Goal: Task Accomplishment & Management: Complete application form

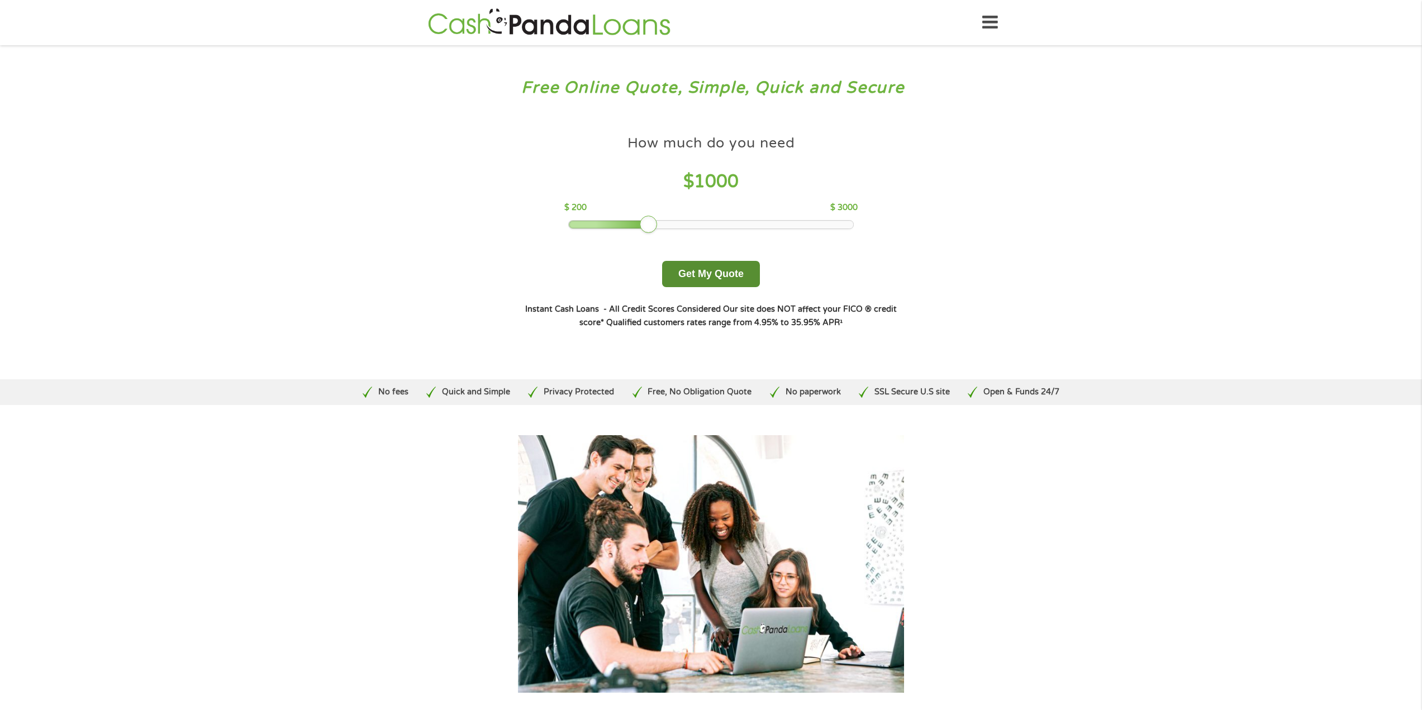
click at [720, 274] on button "Get My Quote" at bounding box center [711, 274] width 98 height 26
drag, startPoint x: 654, startPoint y: 225, endPoint x: 803, endPoint y: 228, distance: 149.2
click at [803, 228] on div at bounding box center [801, 225] width 18 height 18
click at [746, 273] on button "Get My Quote" at bounding box center [711, 274] width 98 height 26
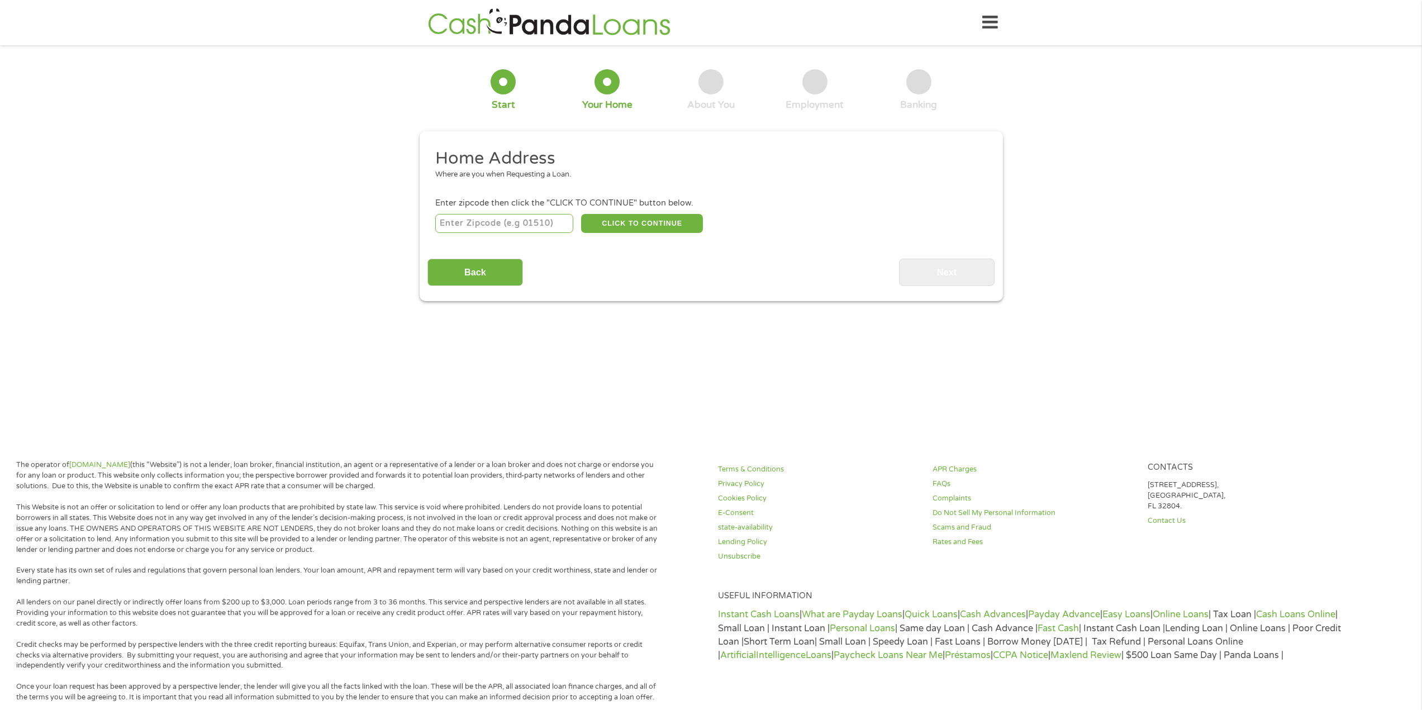
click at [509, 226] on input "number" at bounding box center [504, 223] width 138 height 19
type input "77479"
click at [656, 221] on button "CLICK TO CONTINUE" at bounding box center [642, 223] width 122 height 19
type input "77479"
type input "Sugar Land"
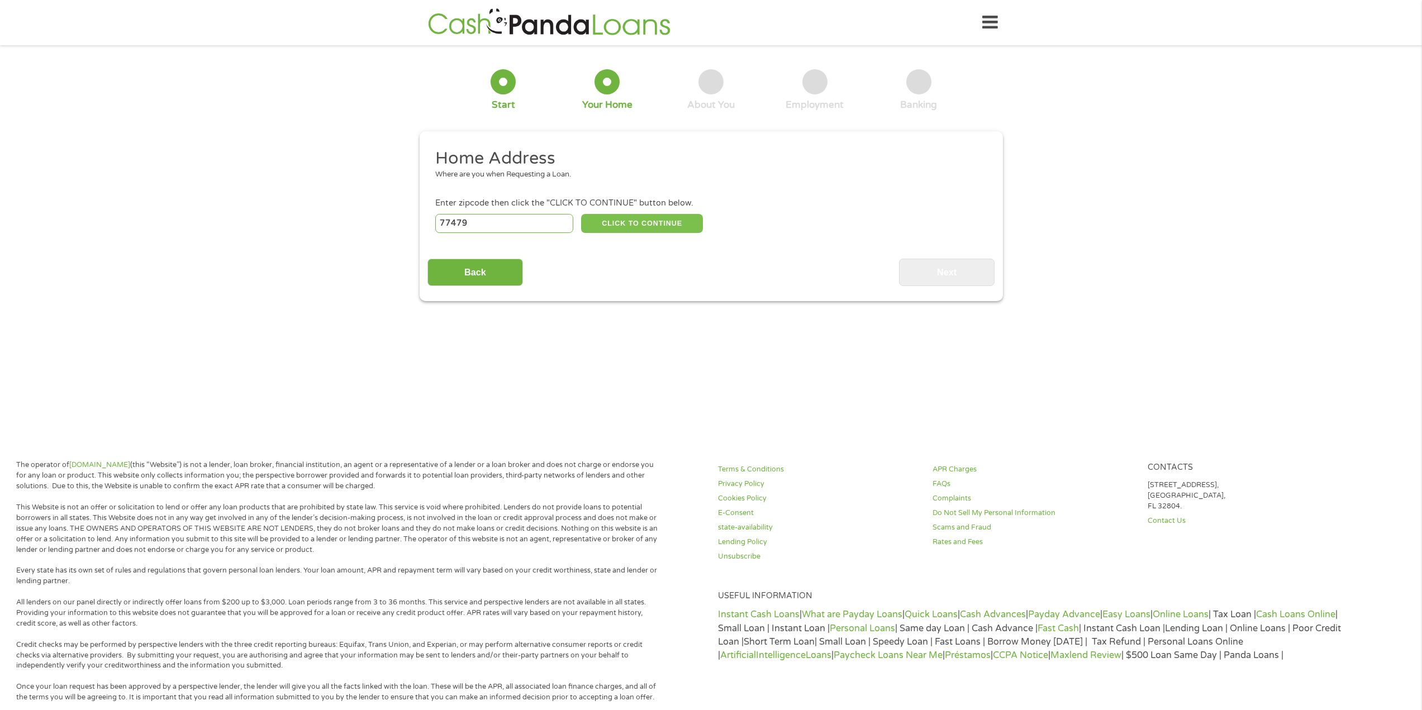
select select "[US_STATE]"
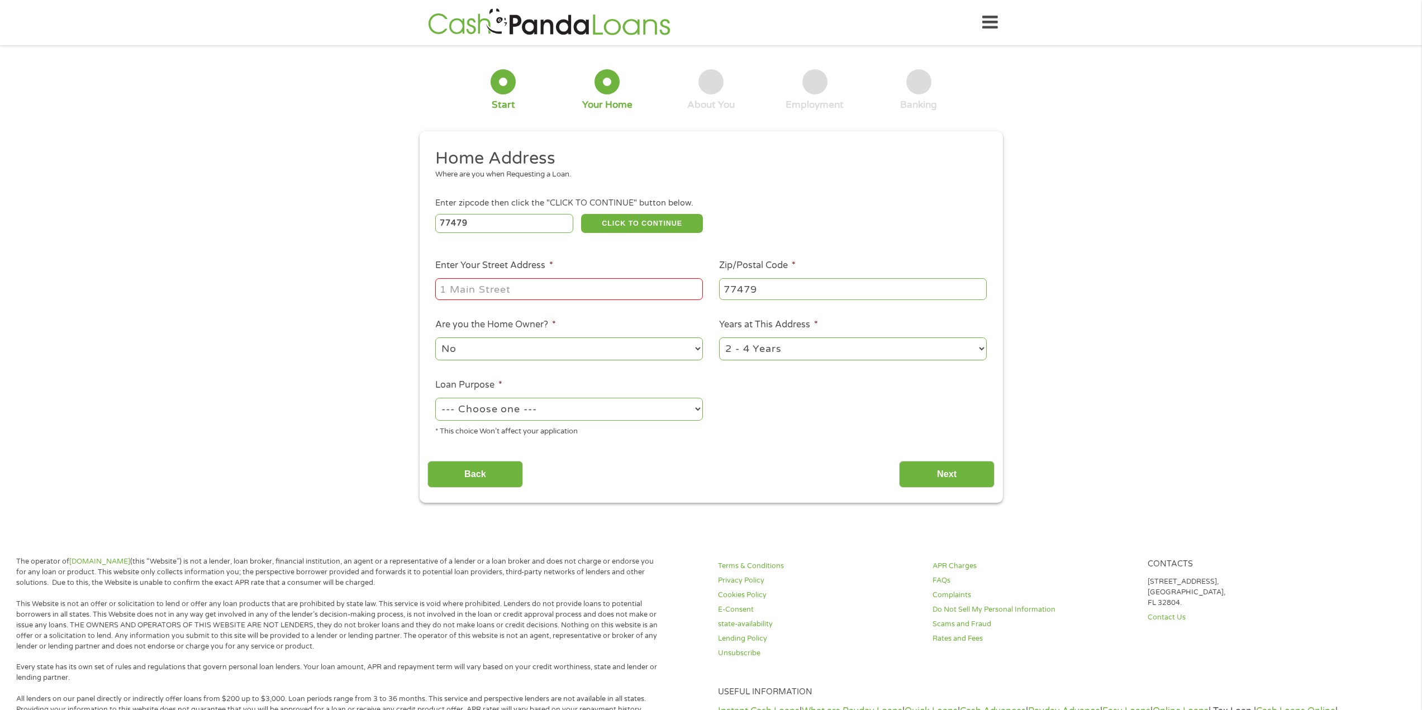
click at [556, 285] on input "Enter Your Street Address *" at bounding box center [569, 288] width 268 height 21
type input "6026 Hansford Ln"
click at [564, 344] on select "No Yes" at bounding box center [569, 348] width 268 height 23
click at [435, 337] on select "No Yes" at bounding box center [569, 348] width 268 height 23
click at [584, 407] on select "--- Choose one --- Pay Bills Debt Consolidation Home Improvement Major Purchase…" at bounding box center [569, 409] width 268 height 23
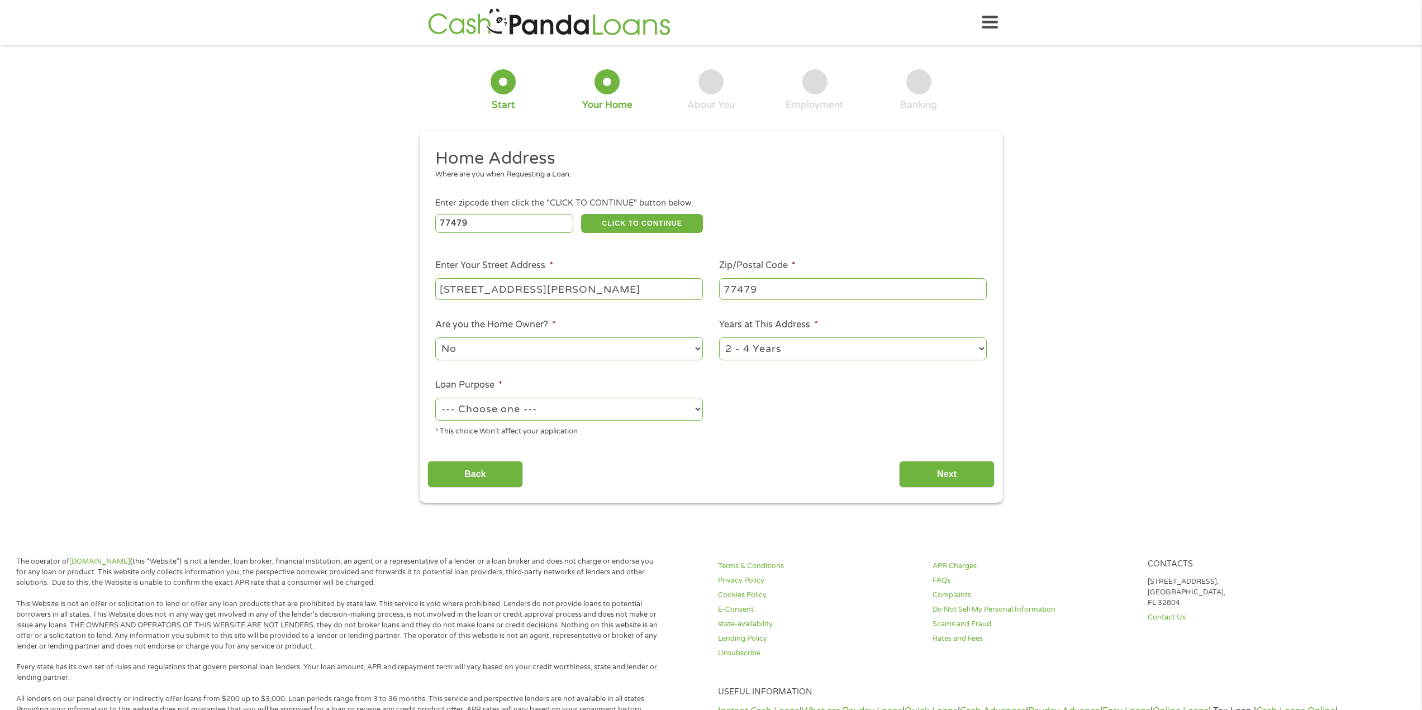
select select "paybills"
click at [435, 398] on select "--- Choose one --- Pay Bills Debt Consolidation Home Improvement Major Purchase…" at bounding box center [569, 409] width 268 height 23
click at [848, 353] on select "1 Year or less 1 - 2 Years 2 - 4 Years Over 4 Years" at bounding box center [853, 348] width 268 height 23
select select "60months"
click at [719, 337] on select "1 Year or less 1 - 2 Years 2 - 4 Years Over 4 Years" at bounding box center [853, 348] width 268 height 23
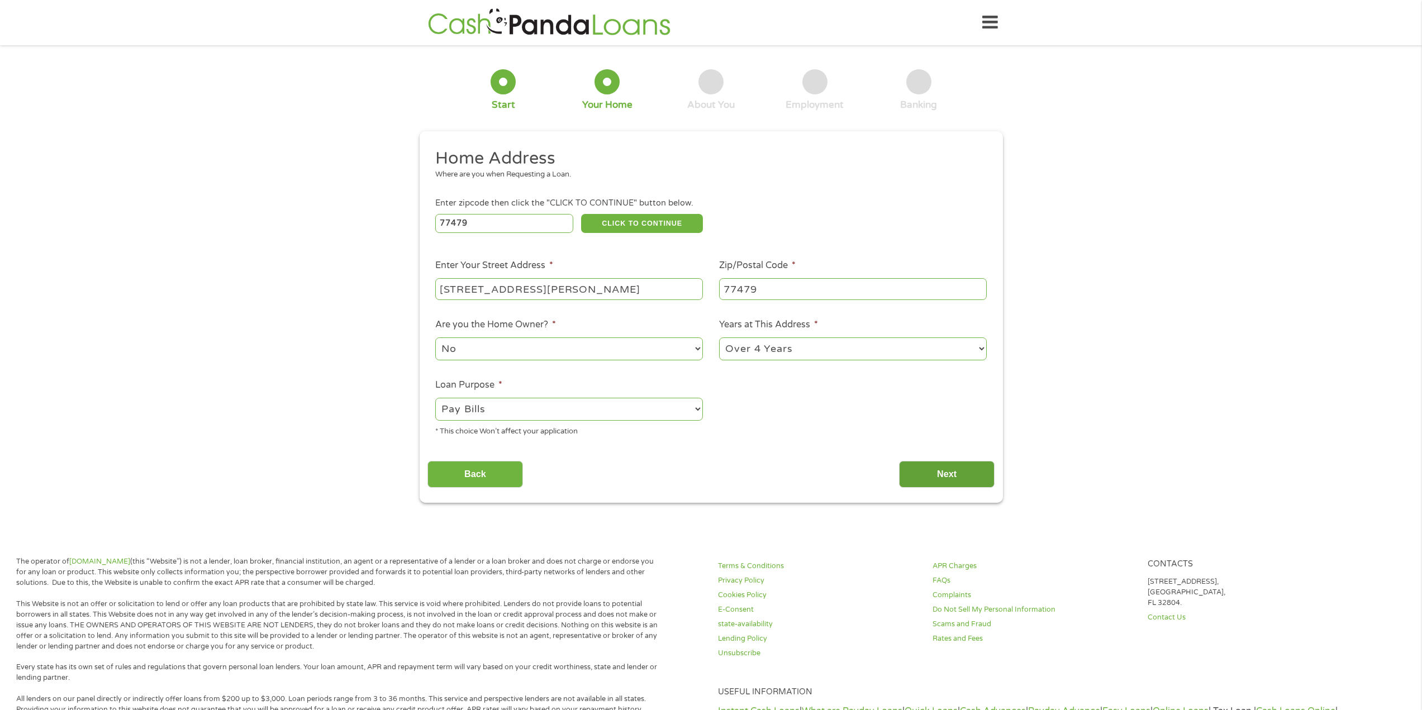
click at [919, 471] on input "Next" at bounding box center [947, 474] width 96 height 27
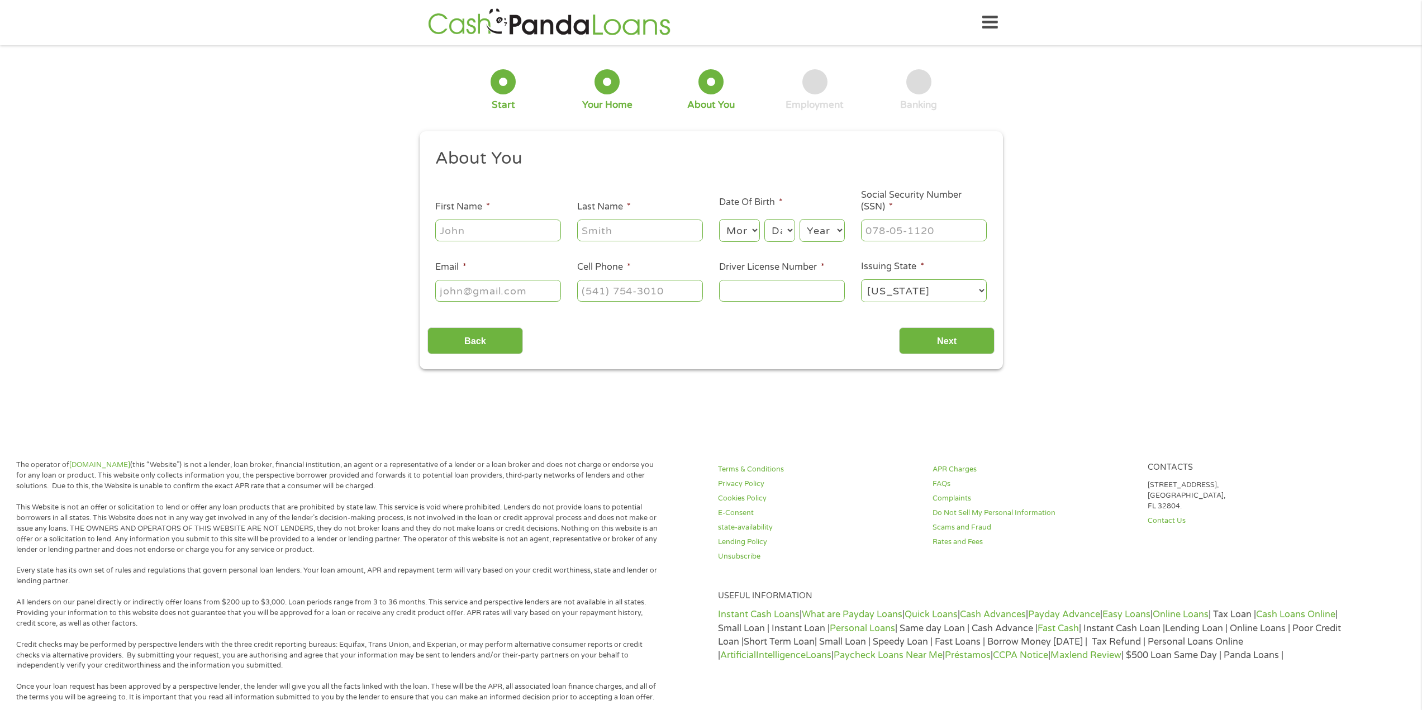
click at [480, 234] on input "First Name *" at bounding box center [498, 230] width 126 height 21
type input "grant"
type input "jones"
type input "grant.jones95@gmail.com"
click at [748, 230] on select "Month 1 2 3 4 5 6 7 8 9 10 11 12" at bounding box center [739, 230] width 41 height 23
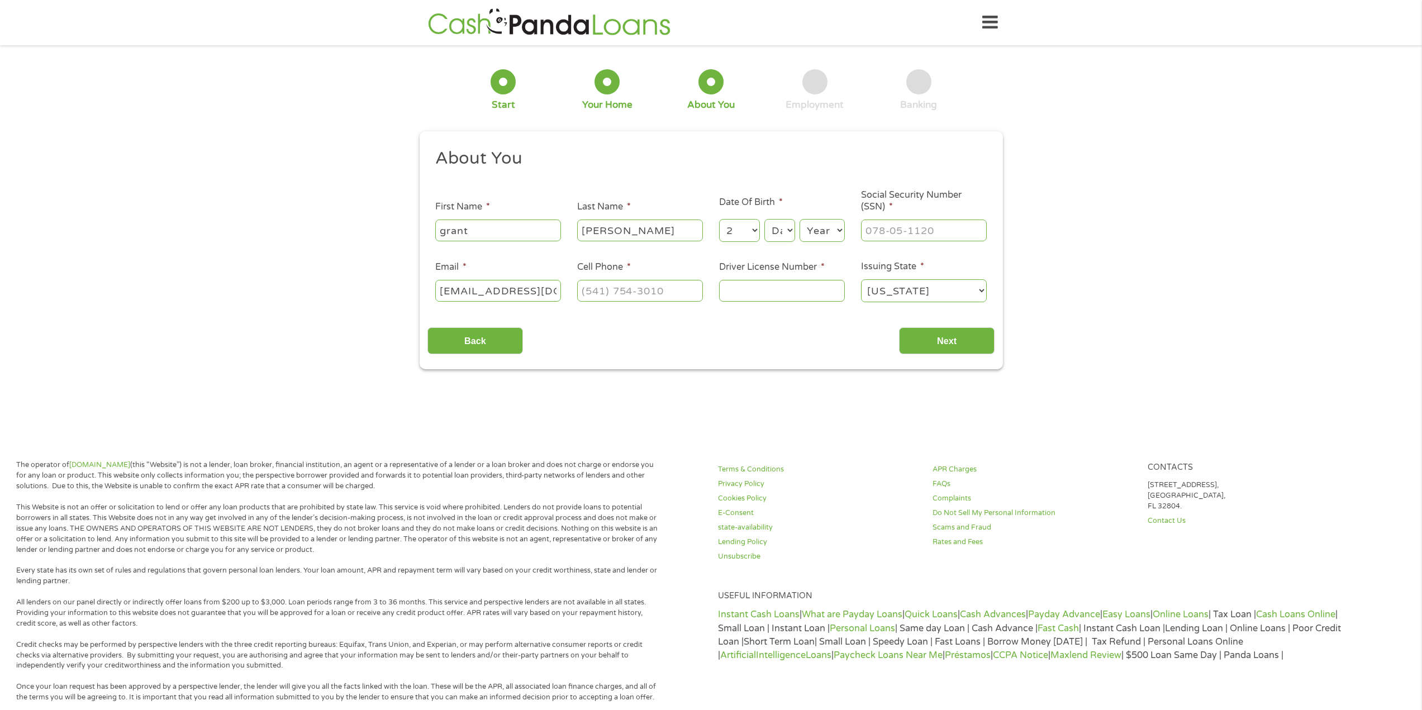
click at [719, 219] on select "Month 1 2 3 4 5 6 7 8 9 10 11 12" at bounding box center [739, 230] width 41 height 23
click at [751, 227] on select "Month 1 2 3 4 5 6 7 8 9 10 11 12" at bounding box center [739, 230] width 41 height 23
select select "1"
click at [719, 219] on select "Month 1 2 3 4 5 6 7 8 9 10 11 12" at bounding box center [739, 230] width 41 height 23
click at [785, 239] on select "Day 1 2 3 4 5 6 7 8 9 10 11 12 13 14 15 16 17 18 19 20 21 22 23 24 25 26 27 28 …" at bounding box center [779, 230] width 30 height 23
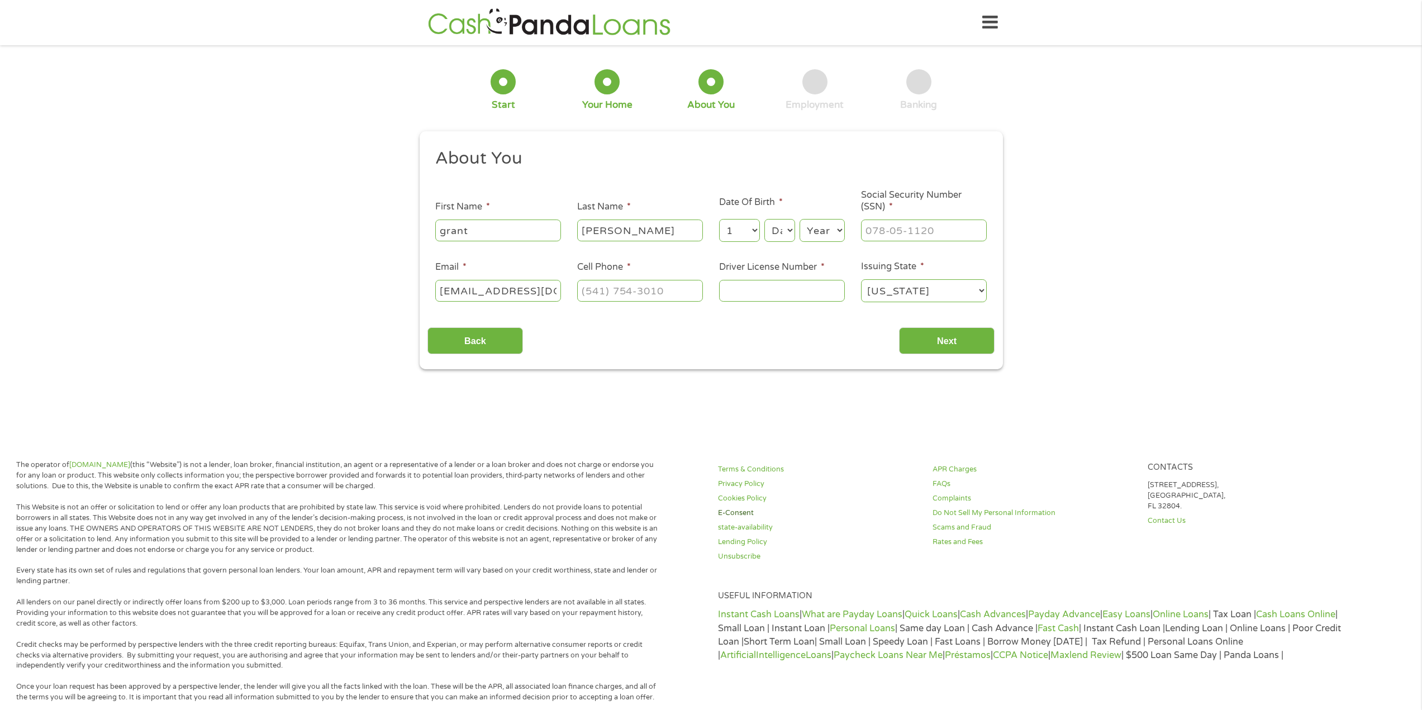
select select "22"
click at [764, 219] on select "Day 1 2 3 4 5 6 7 8 9 10 11 12 13 14 15 16 17 18 19 20 21 22 23 24 25 26 27 28 …" at bounding box center [779, 230] width 30 height 23
click at [822, 225] on select "Year 2007 2006 2005 2004 2003 2002 2001 2000 1999 1998 1997 1996 1995 1994 1993…" at bounding box center [821, 230] width 45 height 23
select select "1995"
click at [799, 219] on select "Year 2007 2006 2005 2004 2003 2002 2001 2000 1999 1998 1997 1996 1995 1994 1993…" at bounding box center [821, 230] width 45 height 23
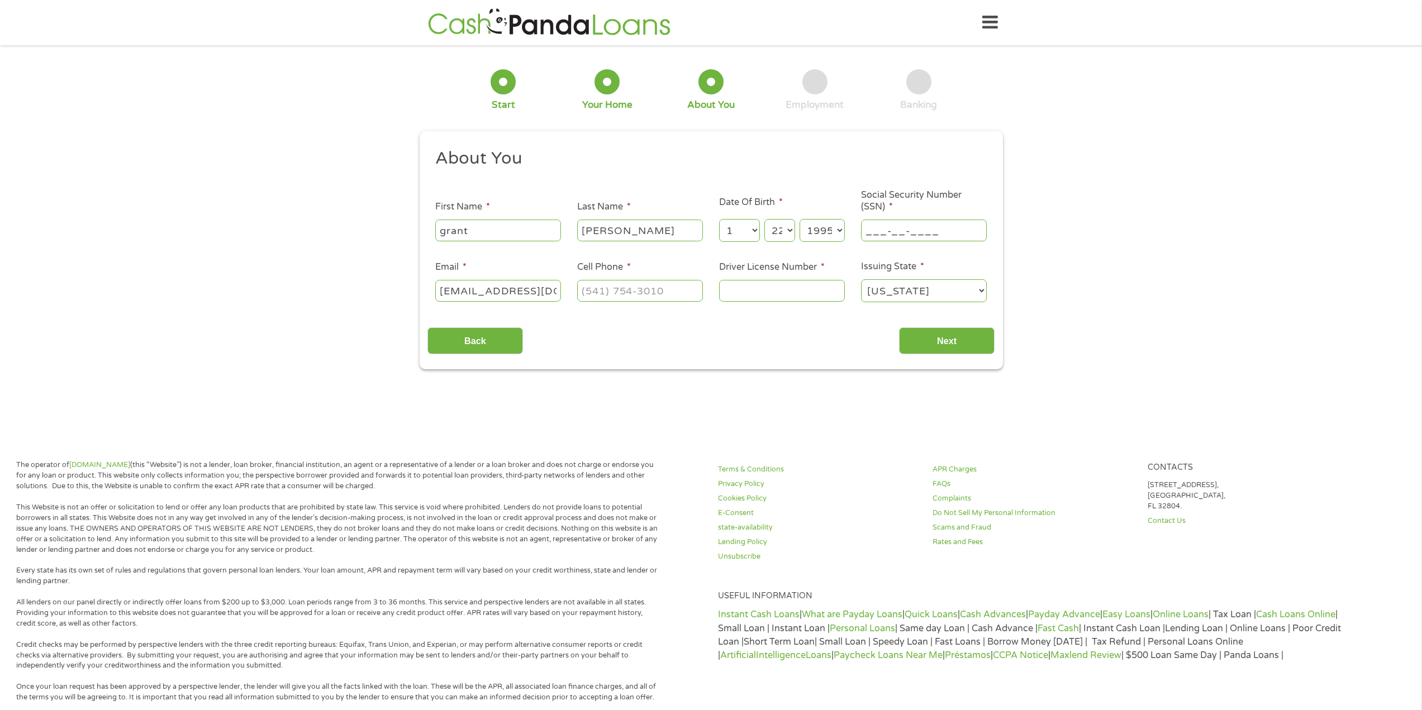
click at [918, 231] on input "___-__-____" at bounding box center [924, 230] width 126 height 21
type input "633-46-4023"
click at [624, 291] on input "(___) ___-____" at bounding box center [640, 290] width 126 height 21
type input "(713) 416-3936"
click at [762, 298] on input "Driver License Number *" at bounding box center [782, 290] width 126 height 21
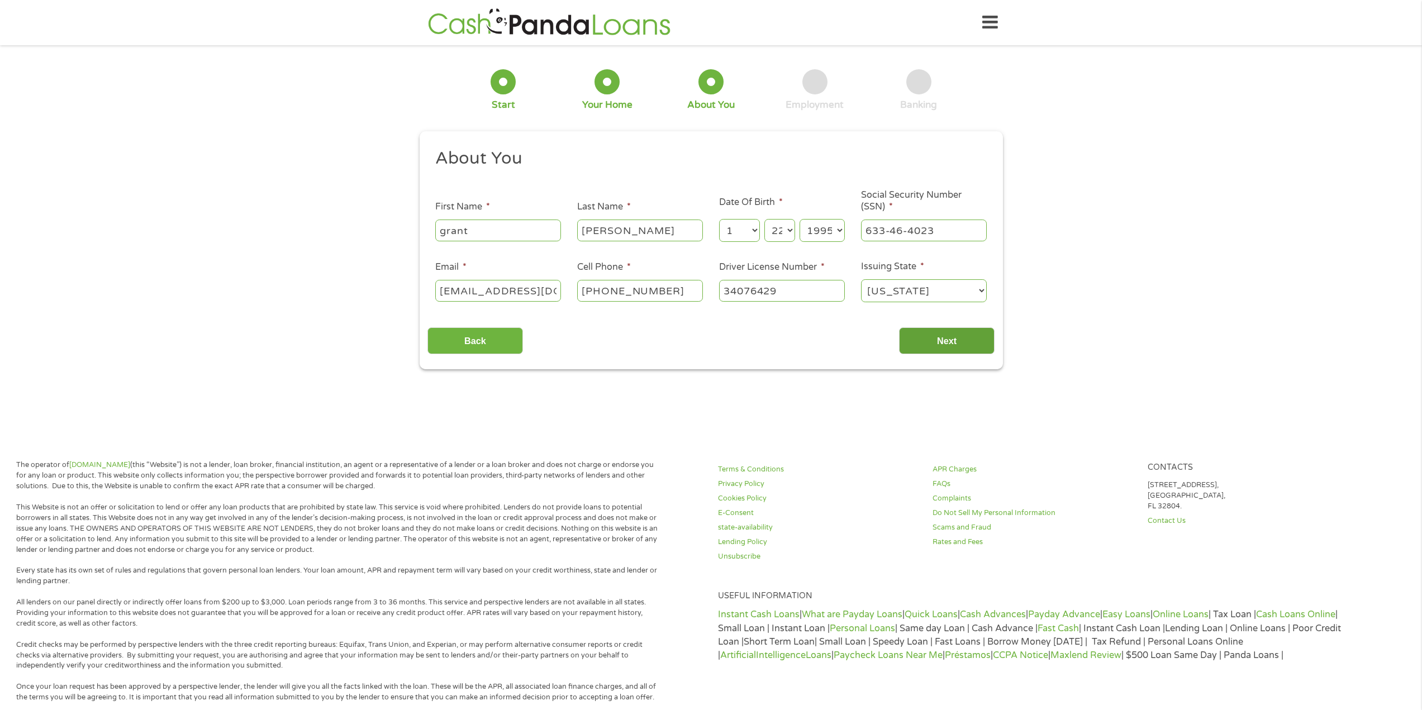
type input "34076429"
click at [928, 333] on input "Next" at bounding box center [947, 340] width 96 height 27
click at [951, 349] on input "Next" at bounding box center [947, 340] width 96 height 27
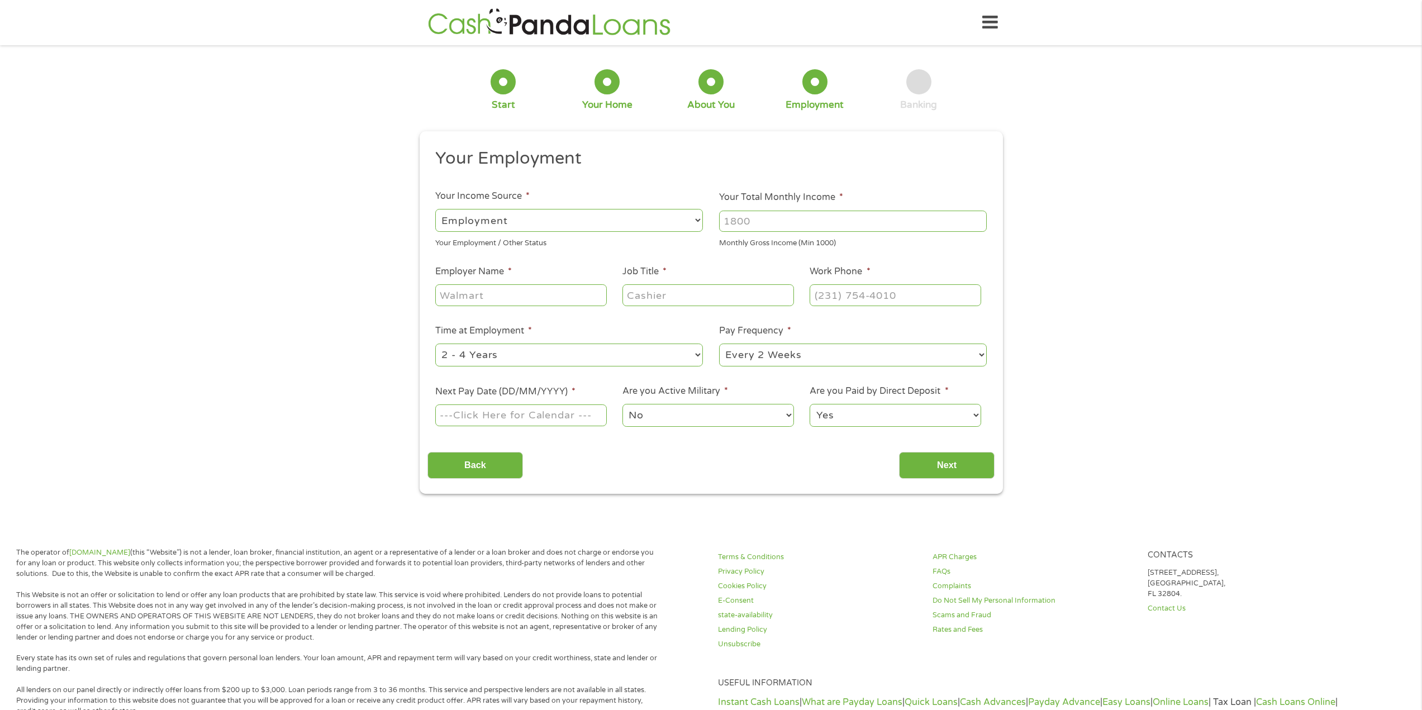
click at [590, 225] on select "--- Choose one --- Employment Self Employed Benefits" at bounding box center [569, 220] width 268 height 23
click at [435, 209] on select "--- Choose one --- Employment Self Employed Benefits" at bounding box center [569, 220] width 268 height 23
click at [805, 225] on input "Your Total Monthly Income *" at bounding box center [853, 221] width 268 height 21
type input "6000"
click at [552, 303] on input "Employer Name *" at bounding box center [520, 294] width 171 height 21
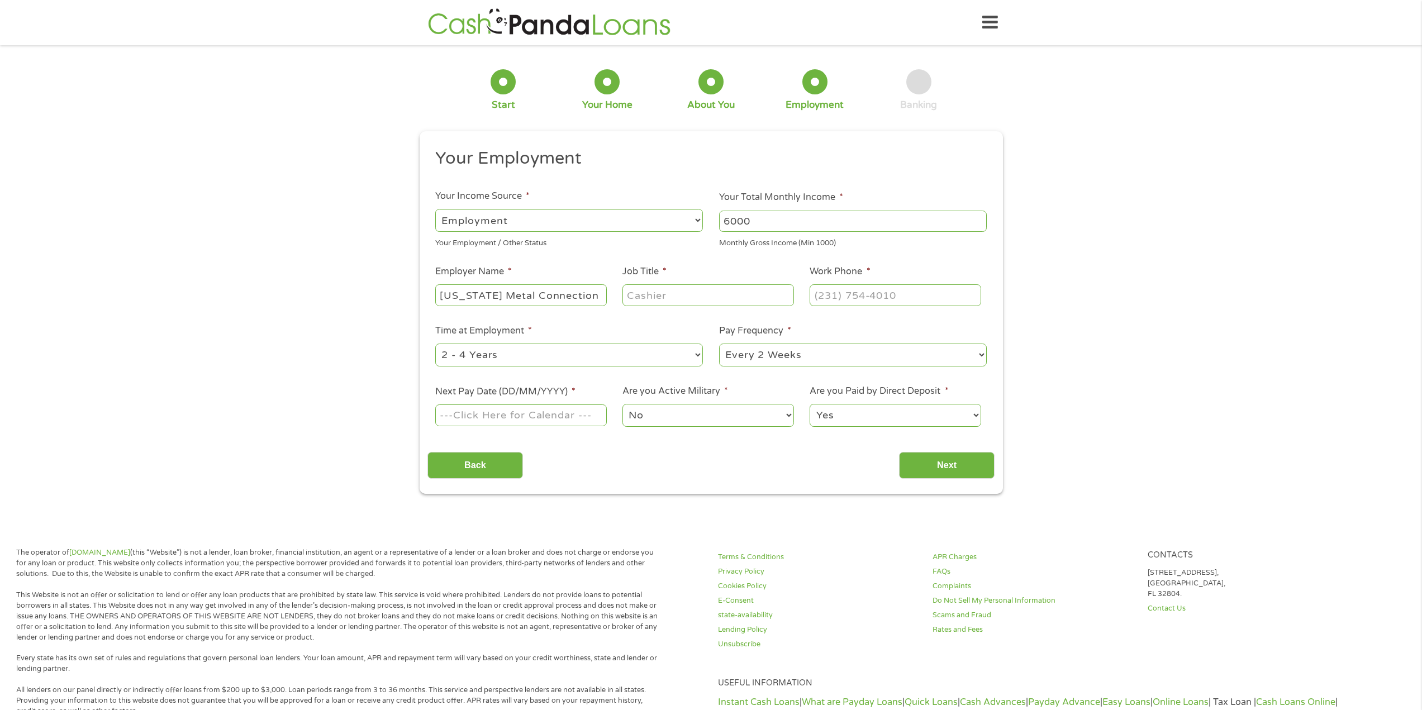
type input "Texas Metal Connection LLC"
click at [703, 303] on input "Job Title *" at bounding box center [707, 294] width 171 height 21
type input "operations manager"
click at [838, 287] on input "(___) ___-____" at bounding box center [894, 294] width 171 height 21
type input "(832) 363-5105"
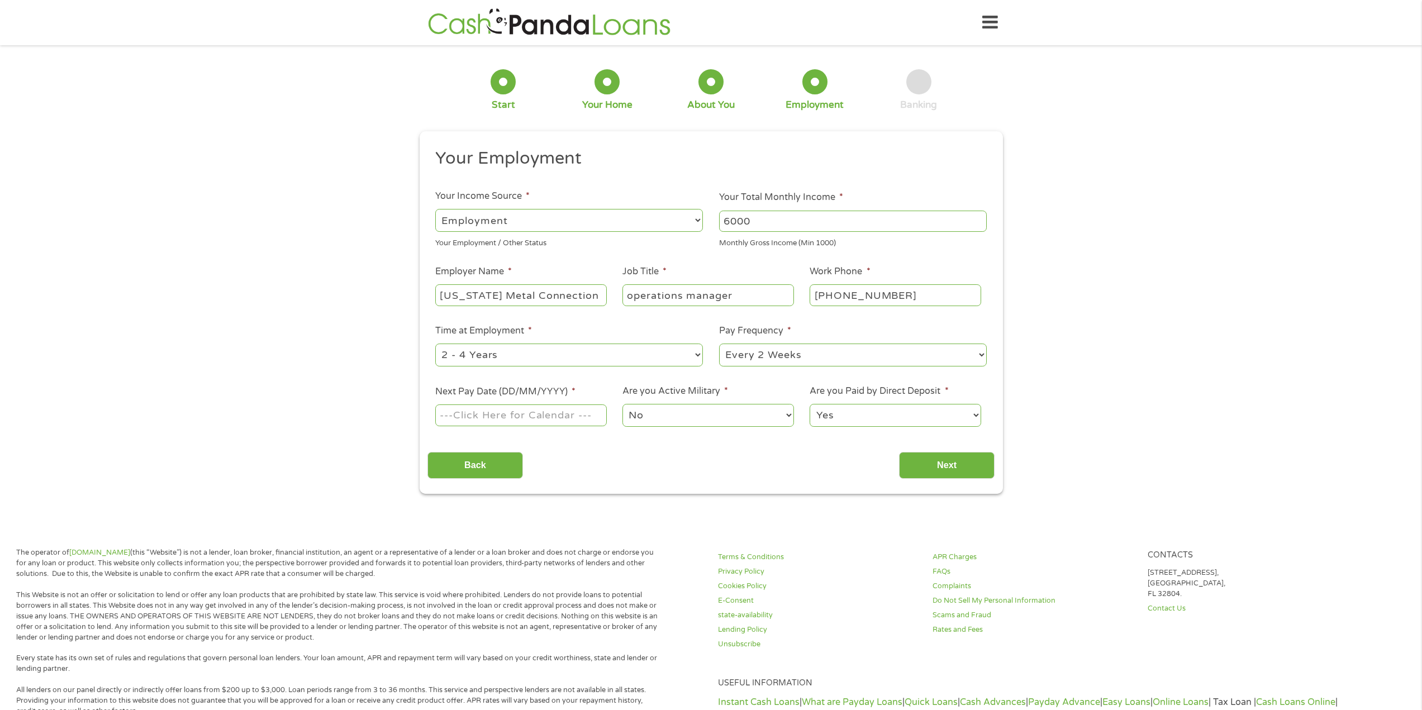
click at [653, 360] on select "--- Choose one --- 1 Year or less 1 - 2 Years 2 - 4 Years Over 4 Years" at bounding box center [569, 355] width 268 height 23
select select "60months"
click at [435, 344] on select "--- Choose one --- 1 Year or less 1 - 2 Years 2 - 4 Years Over 4 Years" at bounding box center [569, 355] width 268 height 23
click at [533, 416] on input "Next Pay Date (DD/MM/YYYY) *" at bounding box center [520, 414] width 171 height 21
type input "10/10/2025"
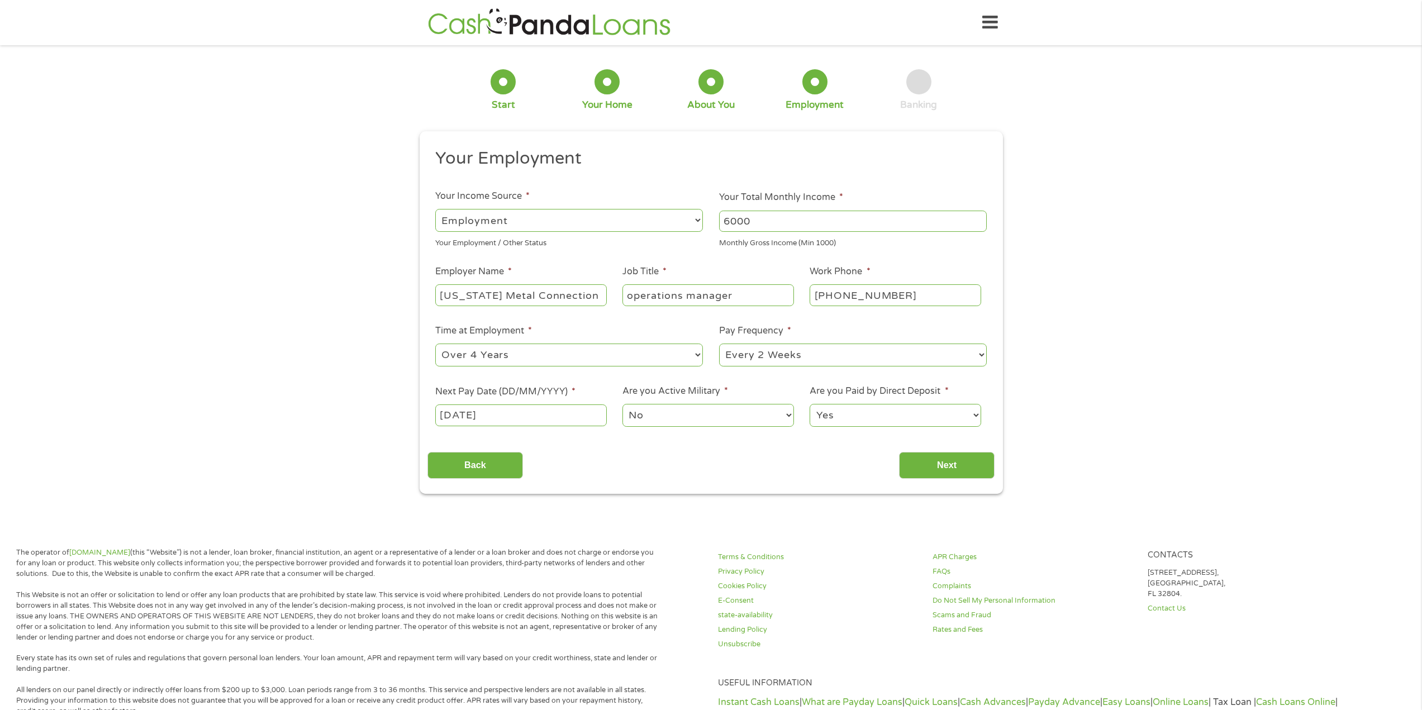
click at [662, 417] on select "No Yes" at bounding box center [707, 415] width 171 height 23
click at [622, 404] on select "No Yes" at bounding box center [707, 415] width 171 height 23
click at [870, 418] on select "Yes No" at bounding box center [894, 415] width 171 height 23
click at [809, 404] on select "Yes No" at bounding box center [894, 415] width 171 height 23
click at [939, 461] on input "Next" at bounding box center [947, 465] width 96 height 27
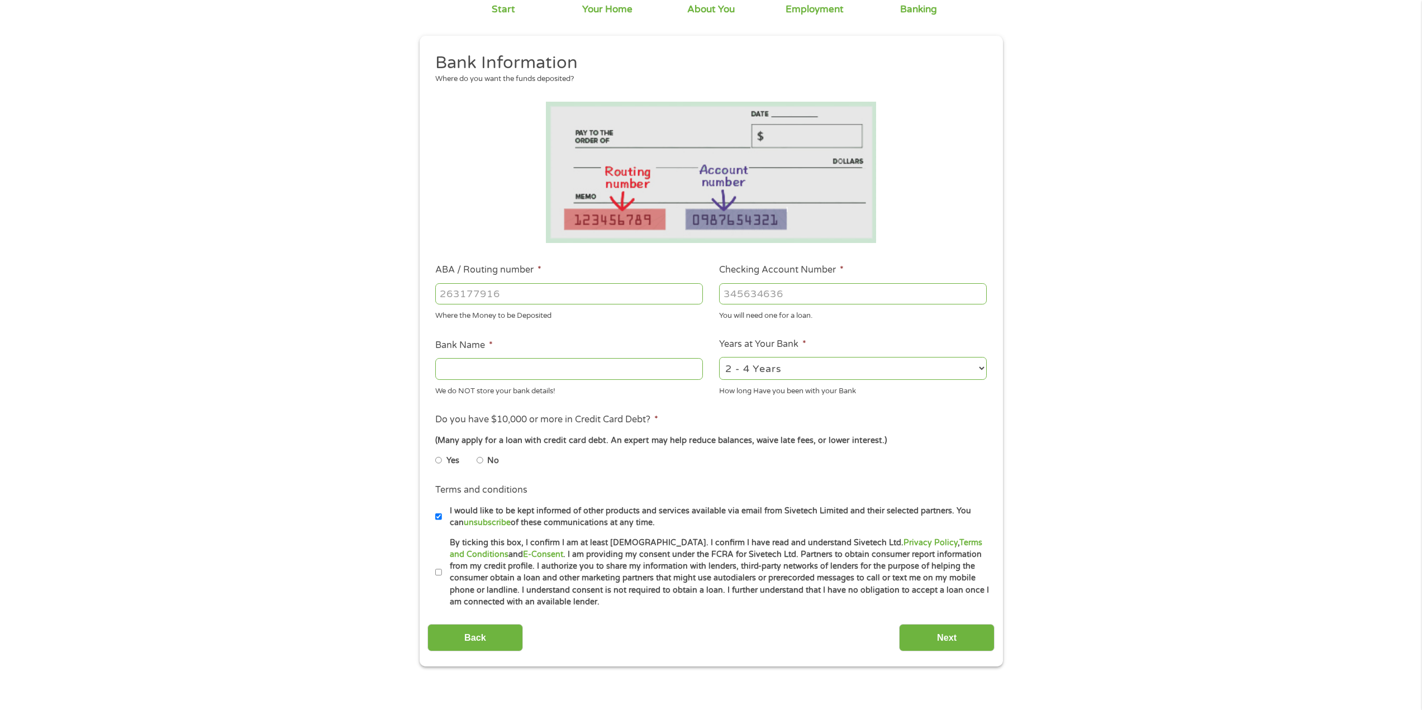
scroll to position [112, 0]
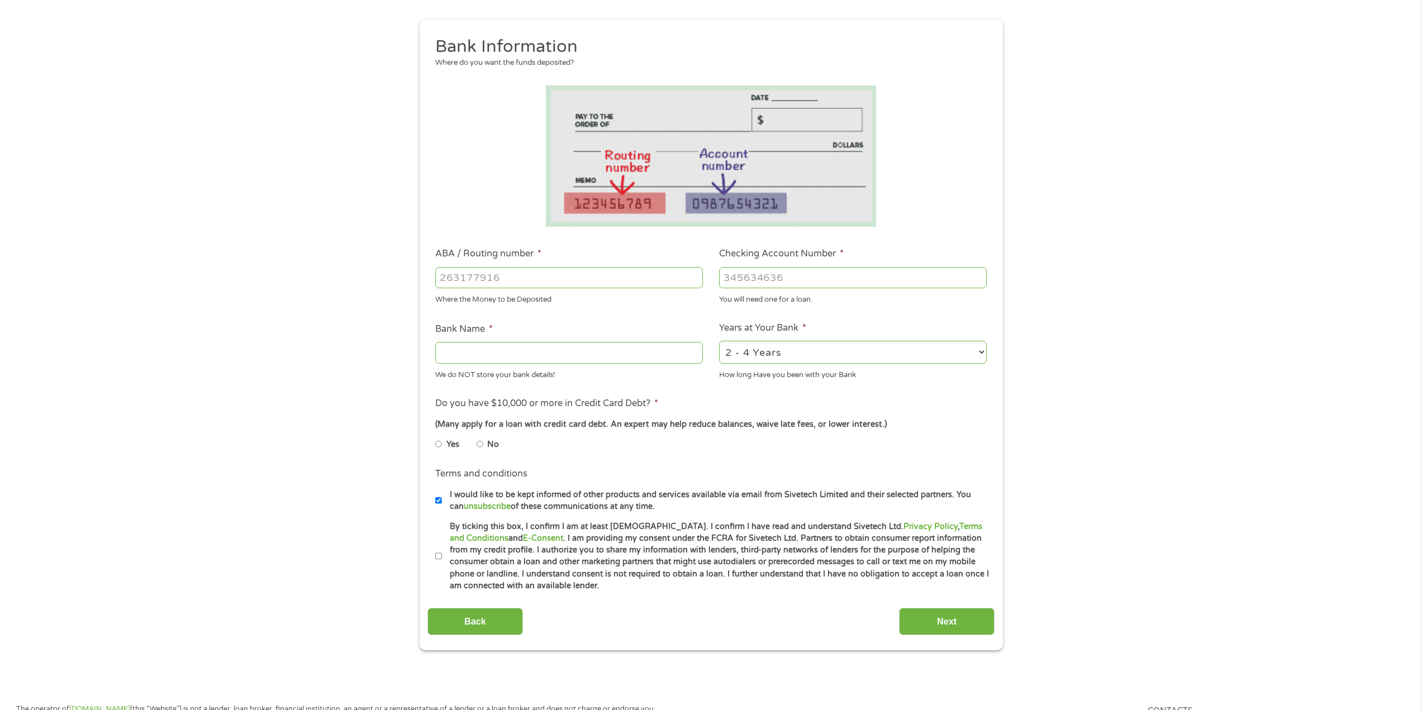
click at [482, 442] on input "No" at bounding box center [479, 444] width 7 height 18
radio input "true"
click at [592, 278] on input "ABA / Routing number *" at bounding box center [569, 277] width 268 height 21
type input "111000614"
type input "JPMORGAN CHASE BANK NA"
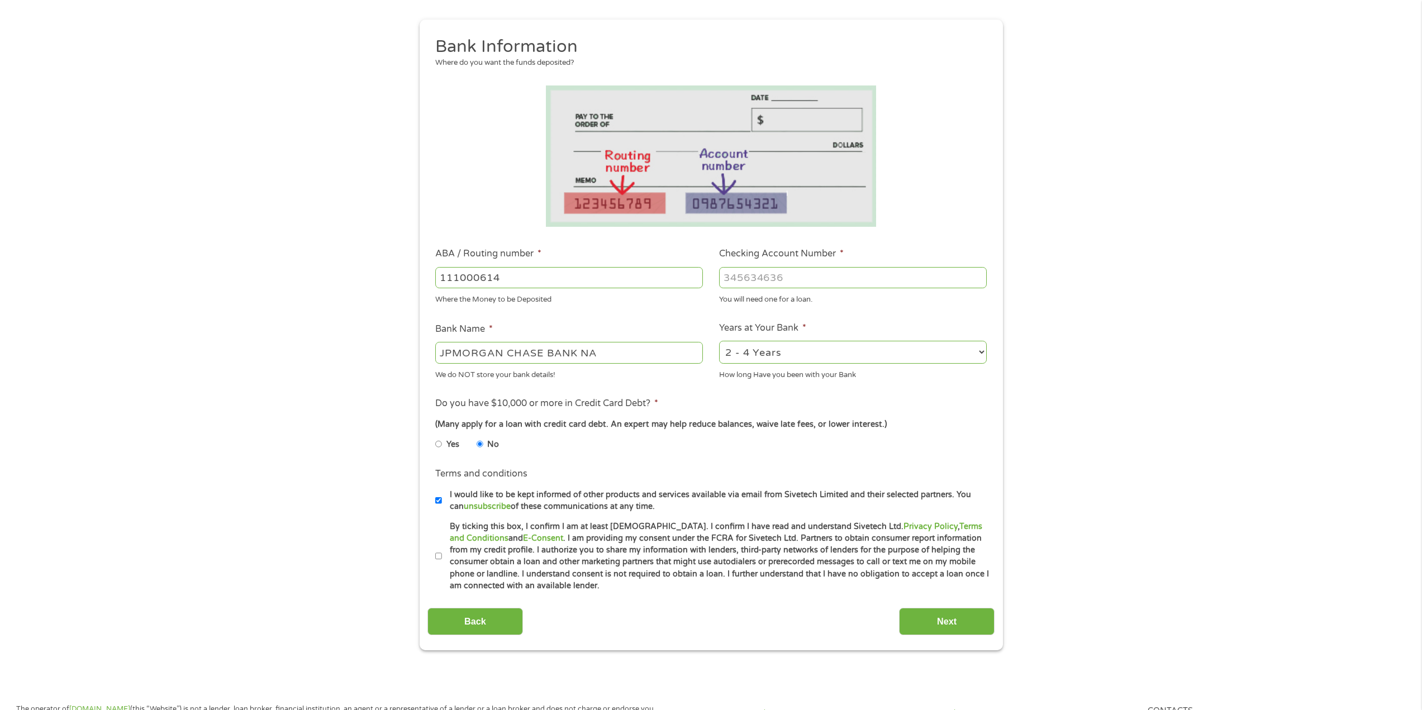
type input "111000614"
click at [793, 282] on input "Checking Account Number *" at bounding box center [853, 277] width 268 height 21
type input "854986189"
click at [855, 354] on select "2 - 4 Years 6 - 12 Months 1 - 2 Years Over 4 Years" at bounding box center [853, 352] width 268 height 23
select select "60months"
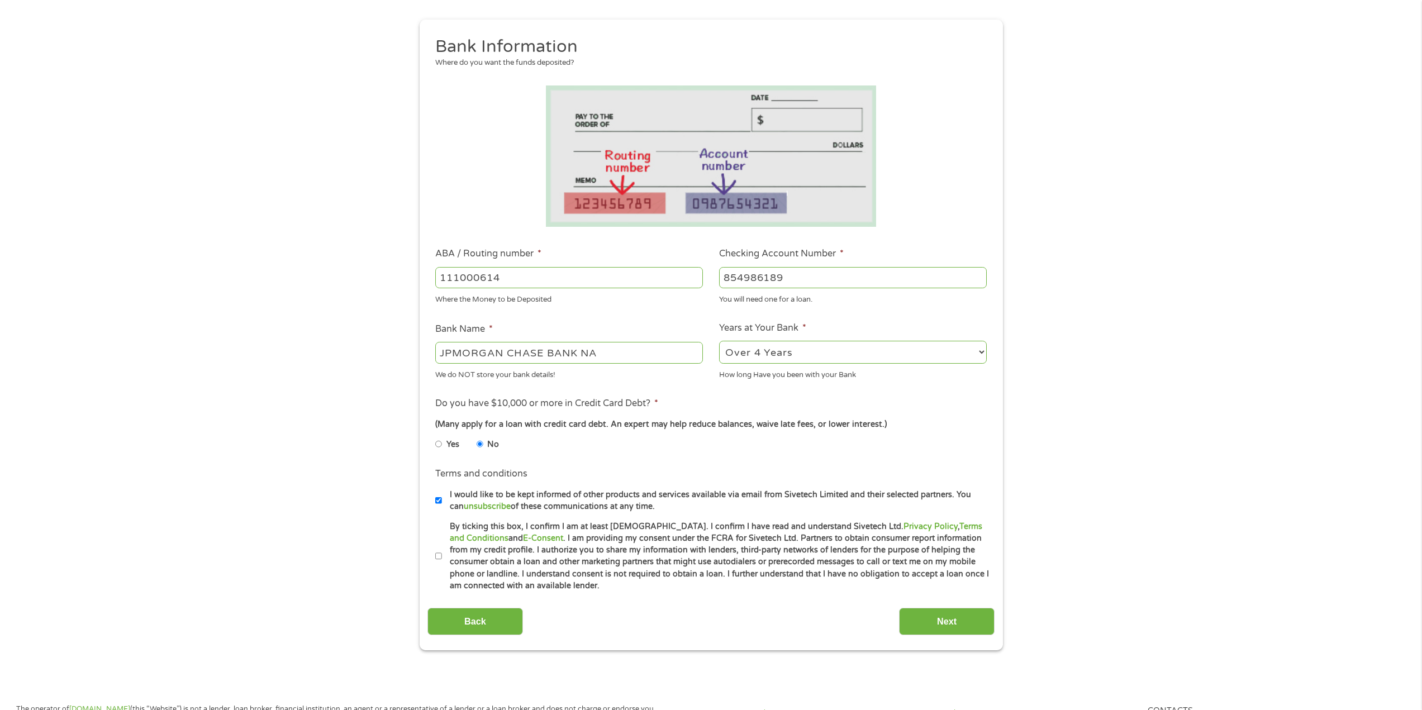
click at [719, 341] on select "2 - 4 Years 6 - 12 Months 1 - 2 Years Over 4 Years" at bounding box center [853, 352] width 268 height 23
click at [439, 501] on input "I would like to be kept informed of other products and services available via e…" at bounding box center [438, 501] width 7 height 18
checkbox input "false"
click at [444, 557] on label "By ticking this box, I confirm I am at least 18 years old. I confirm I have rea…" at bounding box center [716, 556] width 548 height 71
click at [442, 557] on input "By ticking this box, I confirm I am at least 18 years old. I confirm I have rea…" at bounding box center [438, 556] width 7 height 18
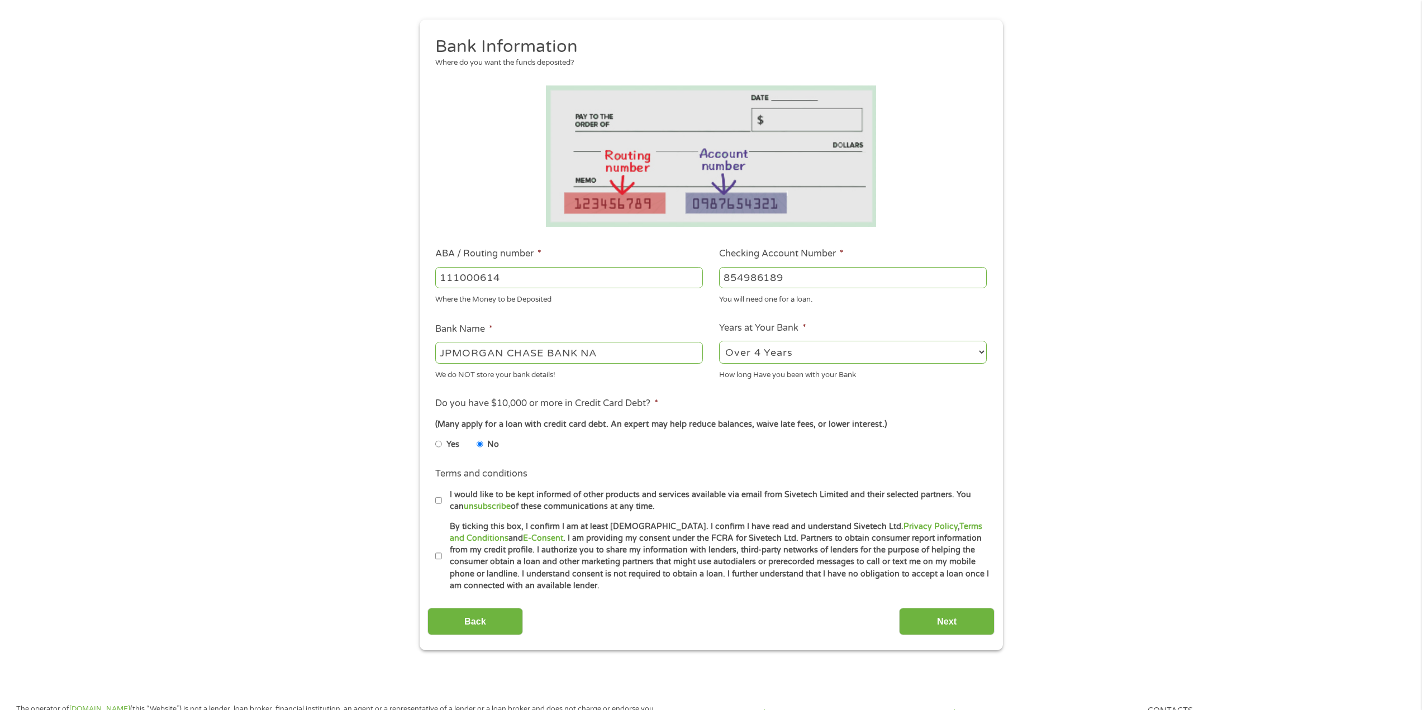
checkbox input "true"
click at [961, 623] on input "Next" at bounding box center [947, 621] width 96 height 27
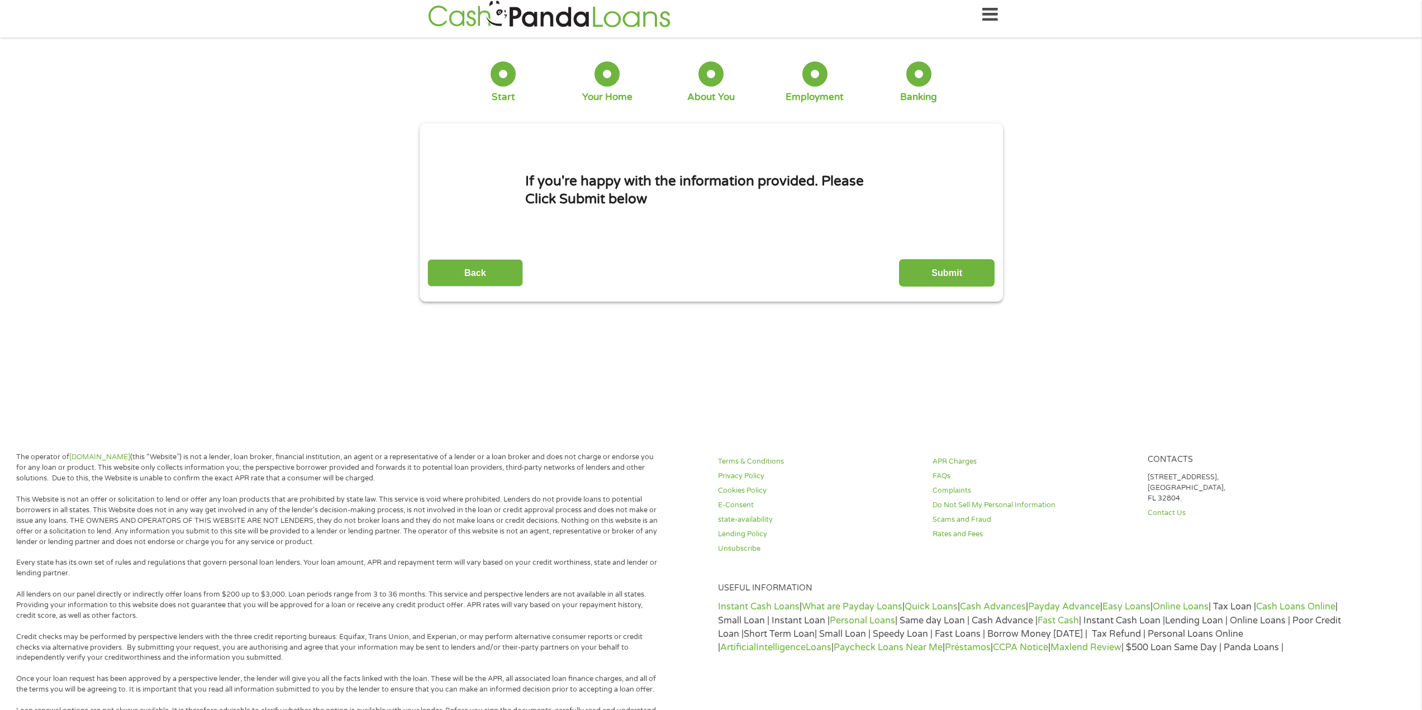
scroll to position [0, 0]
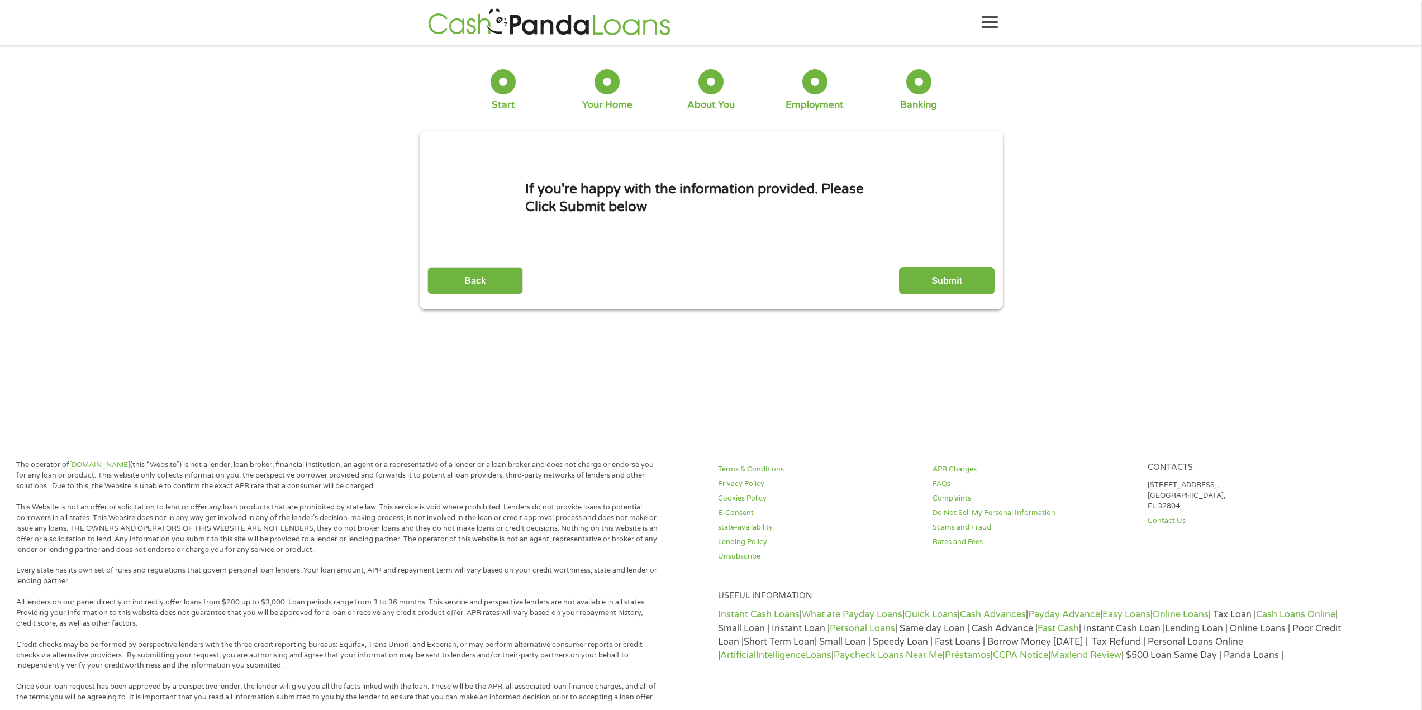
click at [933, 280] on input "Submit" at bounding box center [947, 280] width 96 height 27
